Goal: Task Accomplishment & Management: Complete application form

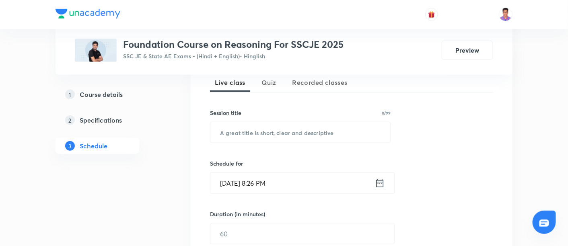
scroll to position [183, 0]
click at [258, 135] on input "text" at bounding box center [300, 133] width 180 height 21
paste input "Venn diagram 1"
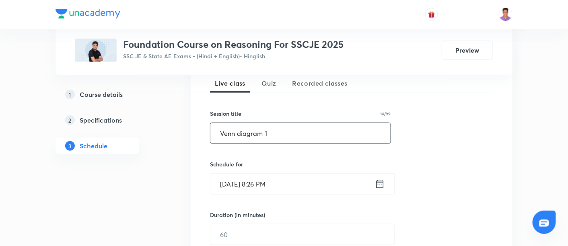
click at [240, 130] on input "Venn diagram 1" at bounding box center [300, 133] width 180 height 21
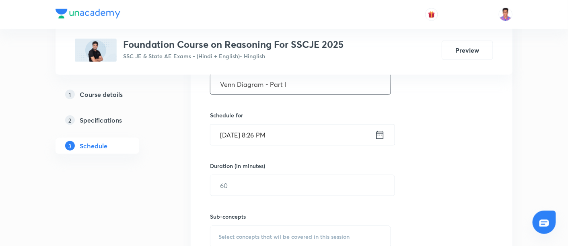
scroll to position [233, 0]
type input "Venn Diagram - Part I"
click at [230, 132] on input "[DATE] 8:26 PM" at bounding box center [292, 133] width 164 height 21
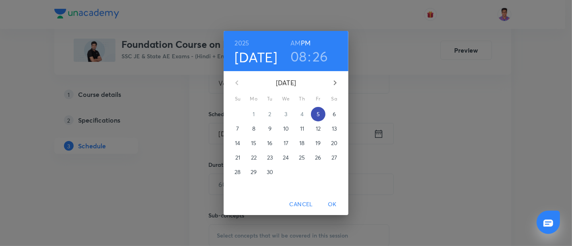
click at [317, 111] on p "5" at bounding box center [317, 114] width 3 height 8
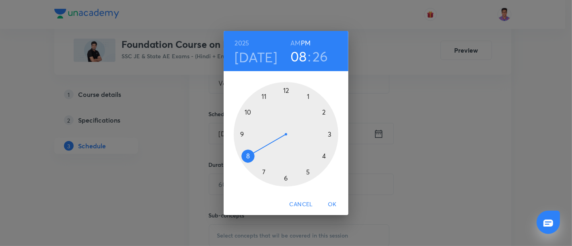
click at [244, 134] on div at bounding box center [286, 134] width 105 height 105
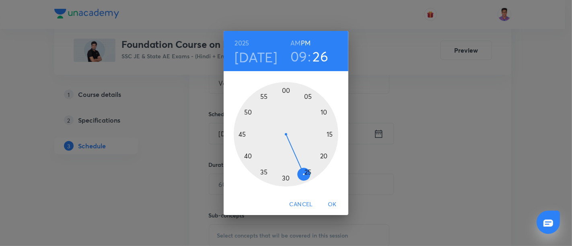
click at [285, 92] on div at bounding box center [286, 134] width 105 height 105
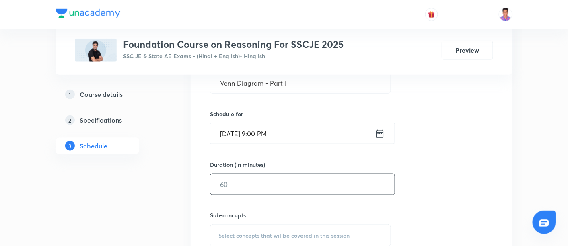
click at [258, 179] on input "text" at bounding box center [302, 184] width 184 height 21
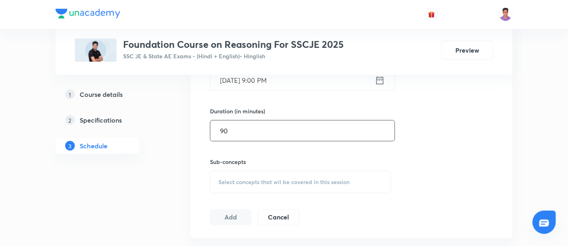
scroll to position [293, 0]
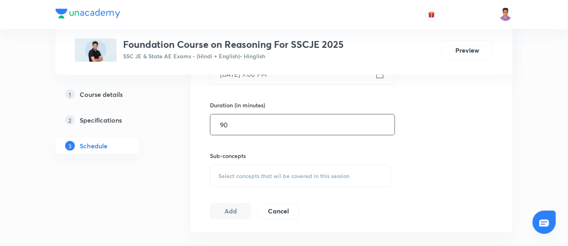
type input "90"
click at [247, 175] on span "Select concepts that wil be covered in this session" at bounding box center [283, 176] width 131 height 6
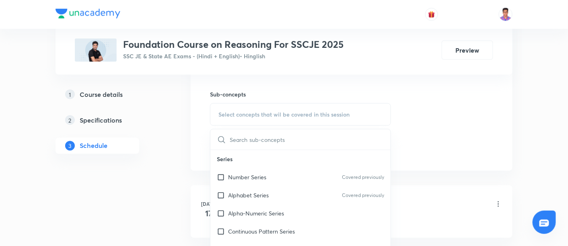
scroll to position [355, 0]
click at [270, 186] on div "Alphabet Series Covered previously" at bounding box center [300, 195] width 180 height 18
checkbox input "true"
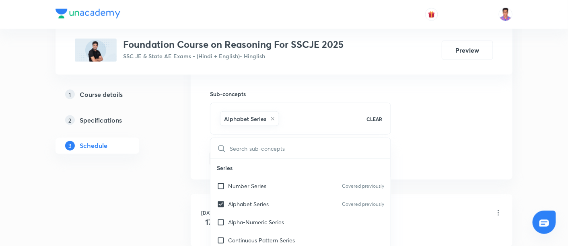
click at [437, 120] on div "Session 43 Live class Quiz Recorded classes Session title 21/99 Venn Diagram - …" at bounding box center [351, 24] width 283 height 283
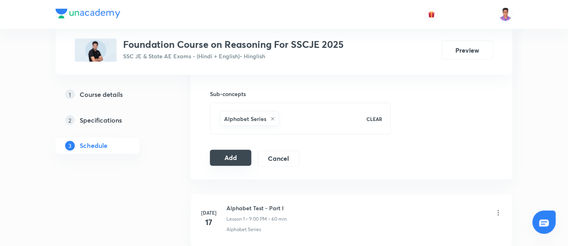
click at [227, 156] on button "Add" at bounding box center [230, 158] width 41 height 16
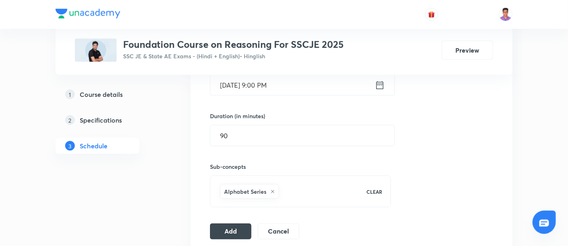
scroll to position [281, 0]
click at [236, 228] on button "Add" at bounding box center [230, 231] width 41 height 16
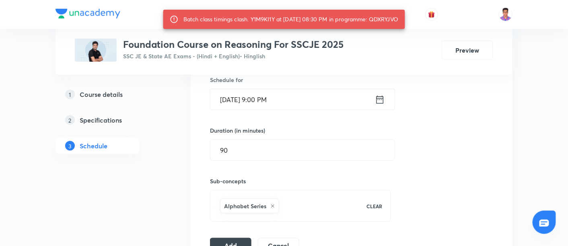
scroll to position [267, 0]
click at [260, 99] on input "Sep 5, 2025, 9:00 PM" at bounding box center [292, 100] width 164 height 21
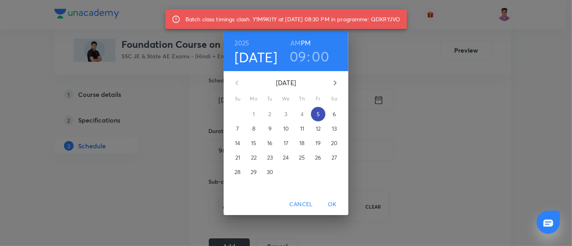
click at [318, 111] on p "5" at bounding box center [317, 114] width 3 height 8
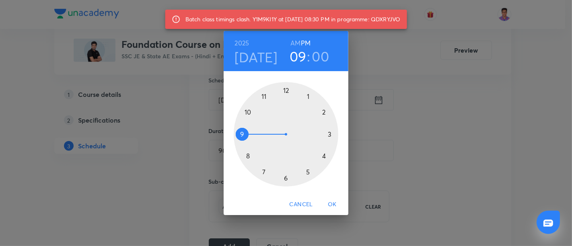
click at [244, 133] on div at bounding box center [286, 134] width 105 height 105
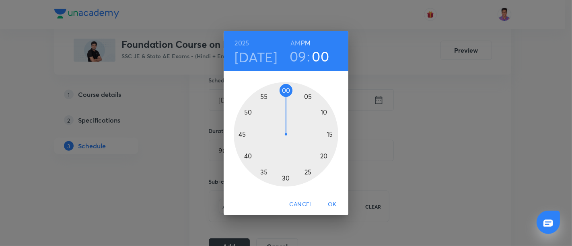
click at [290, 84] on div at bounding box center [286, 134] width 105 height 105
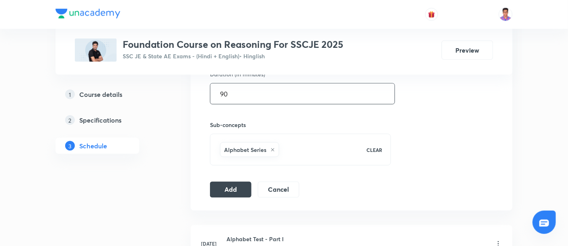
scroll to position [325, 0]
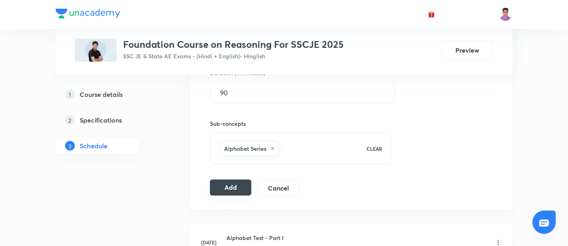
click at [238, 187] on button "Add" at bounding box center [230, 188] width 41 height 16
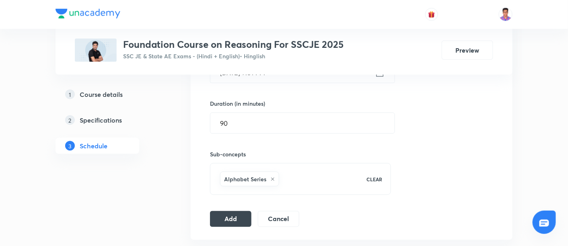
scroll to position [294, 0]
click at [265, 117] on input "90" at bounding box center [302, 123] width 184 height 21
type input "9"
type input "89"
click at [231, 215] on button "Add" at bounding box center [230, 219] width 41 height 16
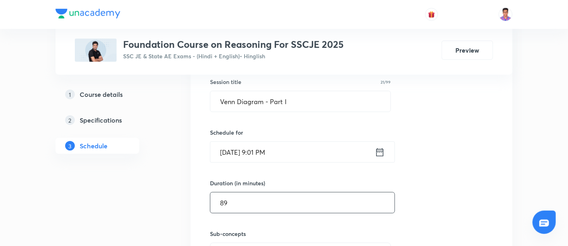
scroll to position [217, 0]
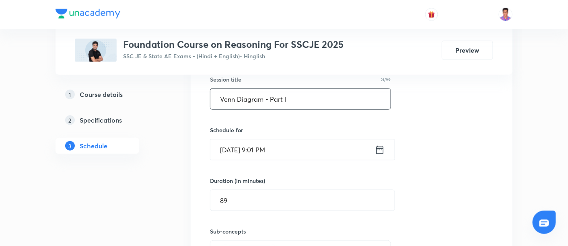
click at [305, 95] on input "Venn Diagram - Part I" at bounding box center [300, 99] width 180 height 21
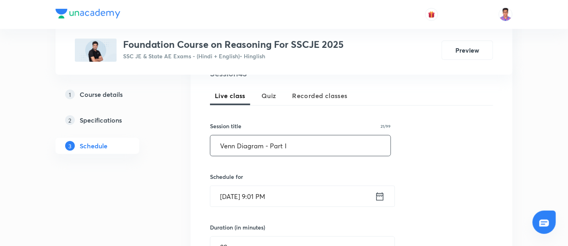
scroll to position [153, 0]
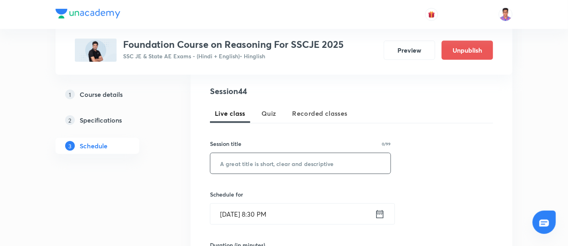
click at [260, 163] on input "text" at bounding box center [300, 163] width 180 height 21
paste input "Venn Diagram - Part I"
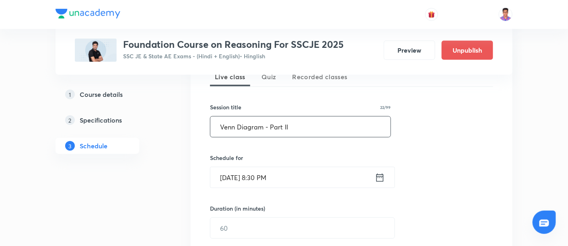
scroll to position [190, 0]
type input "Venn Diagram - Part II"
click at [231, 182] on input "Sep 5, 2025, 8:30 PM" at bounding box center [292, 176] width 164 height 21
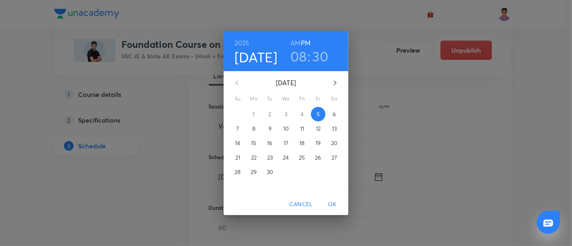
click at [333, 115] on p "6" at bounding box center [334, 114] width 3 height 8
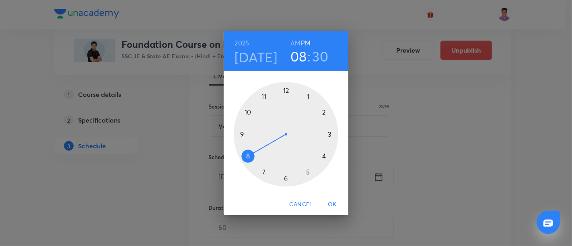
click at [244, 133] on div at bounding box center [286, 134] width 105 height 105
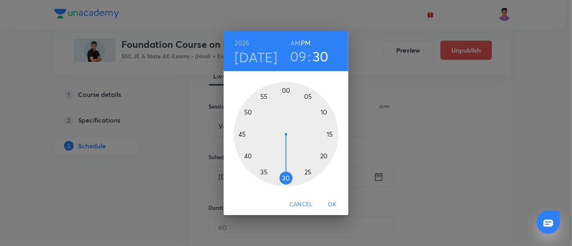
click at [290, 85] on div at bounding box center [286, 134] width 105 height 105
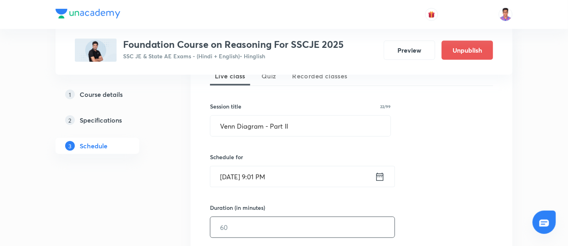
click at [265, 229] on input "text" at bounding box center [302, 227] width 184 height 21
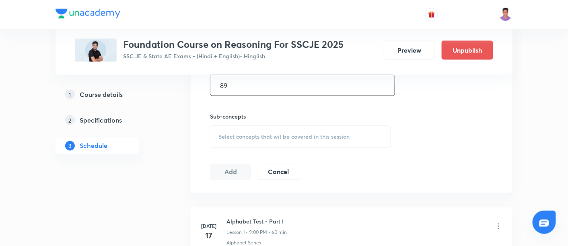
scroll to position [333, 0]
type input "89"
click at [238, 133] on span "Select concepts that wil be covered in this session" at bounding box center [283, 136] width 131 height 6
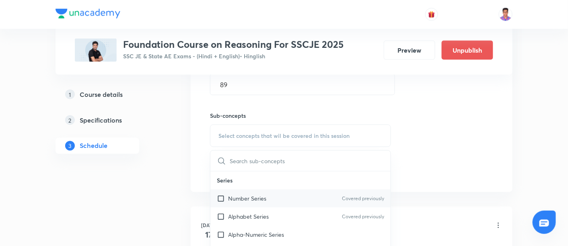
click at [258, 192] on div "Number Series Covered previously" at bounding box center [300, 199] width 180 height 18
checkbox input "true"
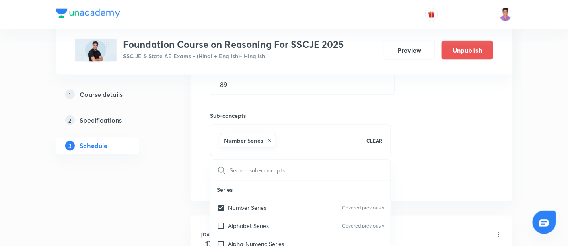
click at [408, 136] on div "Session 44 Live class Quiz Recorded classes Session title 22/99 Venn Diagram - …" at bounding box center [351, 46] width 283 height 283
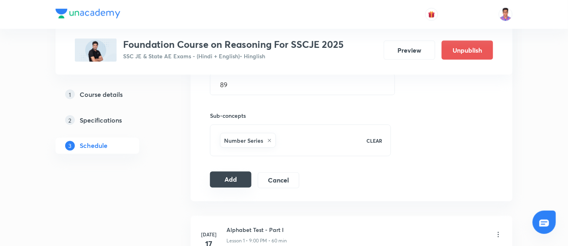
click at [240, 180] on button "Add" at bounding box center [230, 180] width 41 height 16
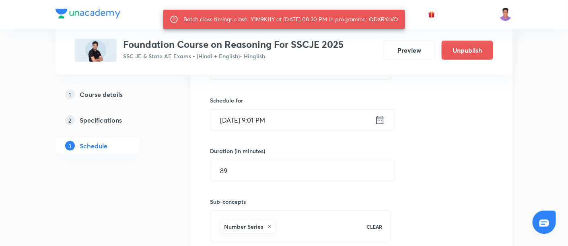
scroll to position [247, 0]
click at [269, 168] on input "89" at bounding box center [302, 171] width 184 height 21
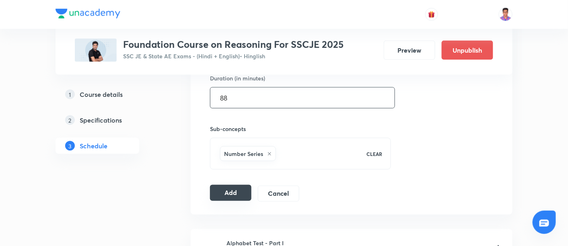
type input "88"
click at [235, 190] on button "Add" at bounding box center [230, 193] width 41 height 16
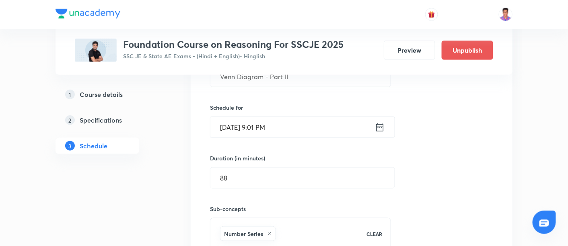
scroll to position [239, 0]
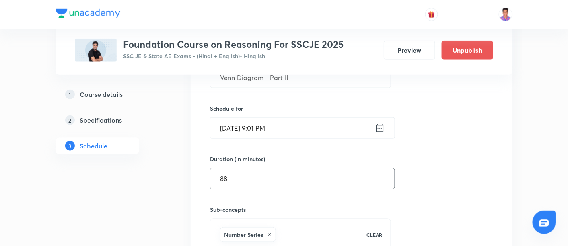
click at [242, 172] on input "88" at bounding box center [302, 178] width 184 height 21
type input "8"
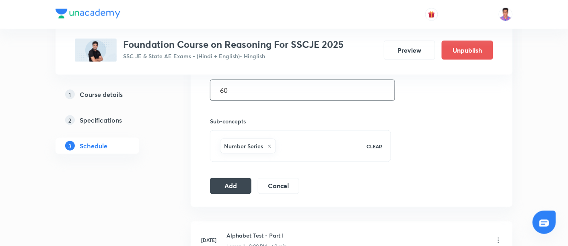
scroll to position [330, 0]
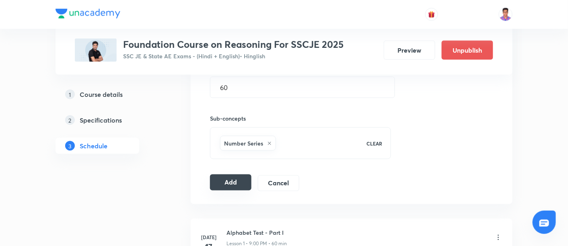
drag, startPoint x: 237, startPoint y: 190, endPoint x: 230, endPoint y: 180, distance: 12.7
click at [230, 180] on div "Session 44 Live class Quiz Recorded classes Session title 22/99 Venn Diagram - …" at bounding box center [352, 49] width 322 height 309
click at [230, 180] on button "Add" at bounding box center [230, 183] width 41 height 16
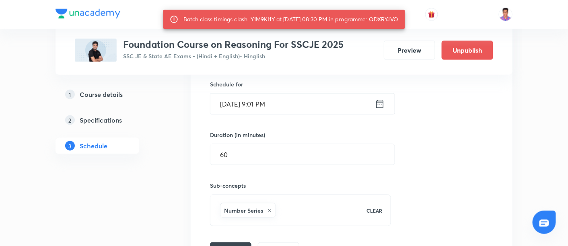
scroll to position [265, 0]
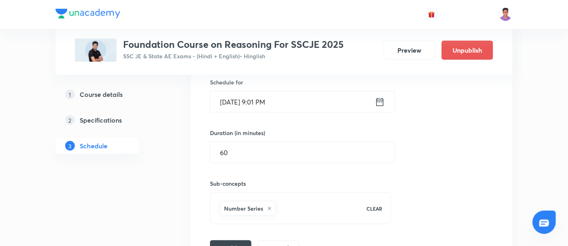
click at [261, 101] on input "Sep 6, 2025, 9:01 PM" at bounding box center [292, 102] width 164 height 21
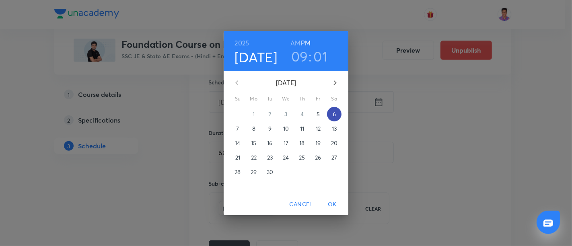
click at [331, 113] on span "6" at bounding box center [334, 114] width 14 height 8
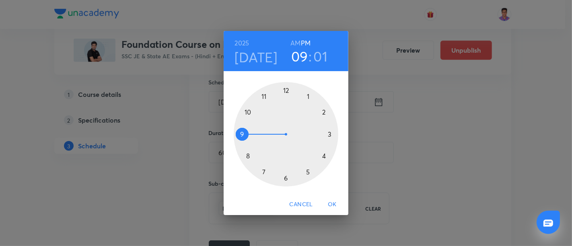
click at [241, 134] on div at bounding box center [286, 134] width 105 height 105
click at [295, 85] on div at bounding box center [286, 134] width 105 height 105
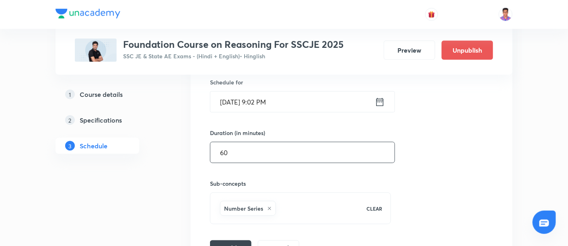
click at [225, 152] on input "60" at bounding box center [302, 152] width 184 height 21
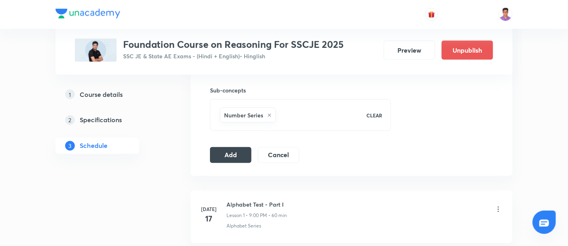
scroll to position [359, 0]
type input "88"
click at [226, 156] on button "Add" at bounding box center [230, 154] width 41 height 16
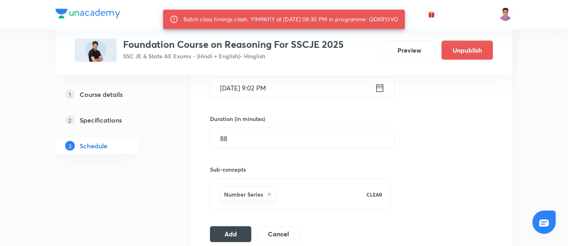
scroll to position [278, 0]
